Goal: Find contact information: Find contact information

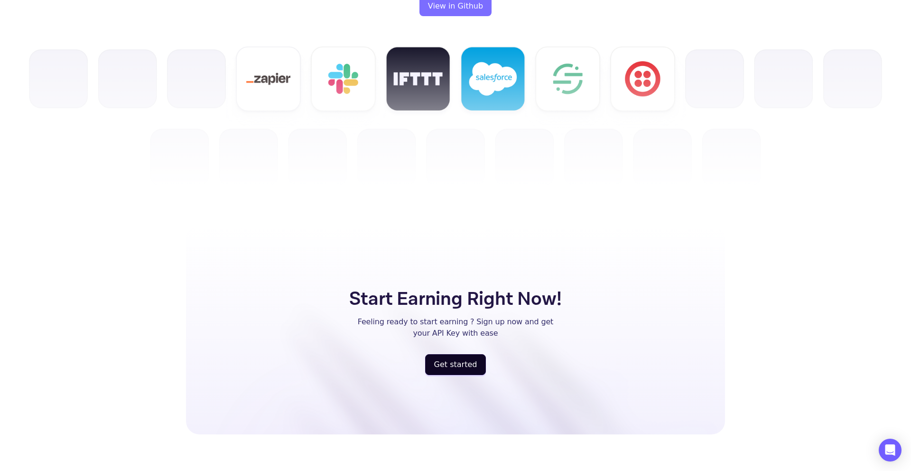
scroll to position [2430, 0]
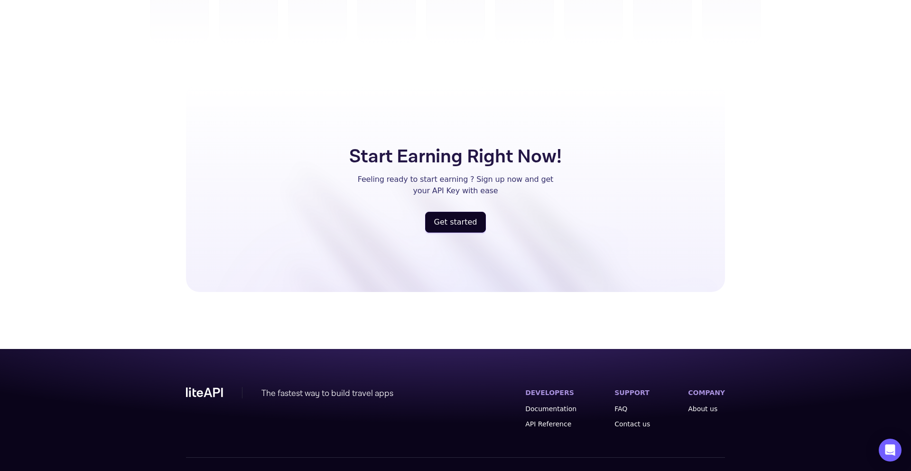
click at [717, 470] on span "Powered by Nuitée" at bounding box center [693, 476] width 63 height 9
drag, startPoint x: 731, startPoint y: 451, endPoint x: 705, endPoint y: 453, distance: 26.2
click at [705, 453] on div "The fastest way to build travel apps DEVELOPERS Documentation API Reference SUP…" at bounding box center [455, 423] width 569 height 148
copy span "Nuitée"
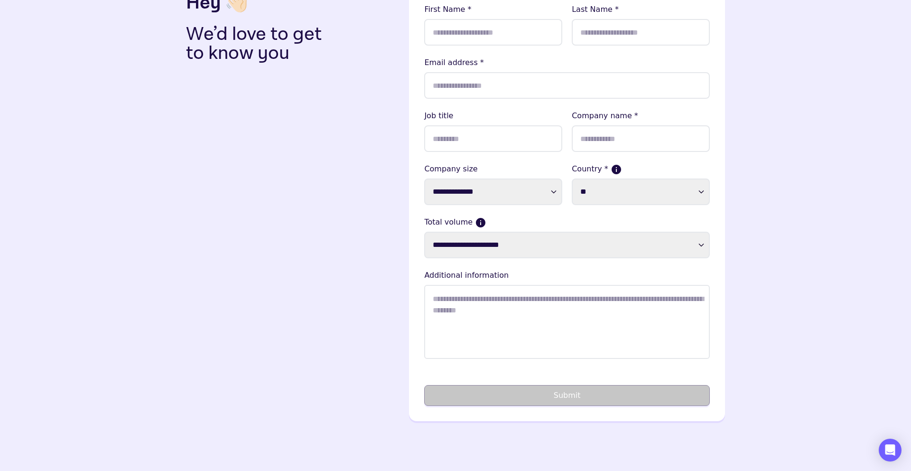
scroll to position [90, 0]
